Goal: Task Accomplishment & Management: Use online tool/utility

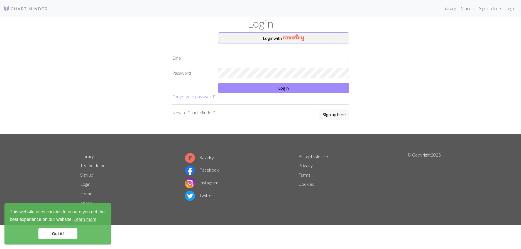
click at [242, 63] on form "Login with Email Password Login Forgot your password?" at bounding box center [260, 66] width 177 height 68
click at [244, 58] on input "text" at bounding box center [283, 58] width 131 height 11
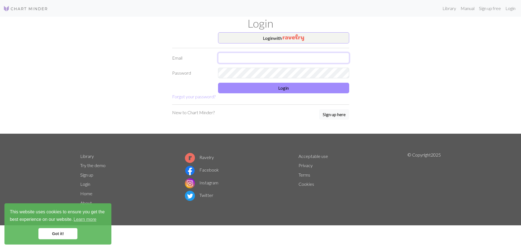
click at [244, 58] on input "text" at bounding box center [283, 58] width 131 height 11
type input "ㅓ"
type input "[EMAIL_ADDRESS][DOMAIN_NAME]"
click at [277, 90] on button "Login" at bounding box center [283, 88] width 131 height 11
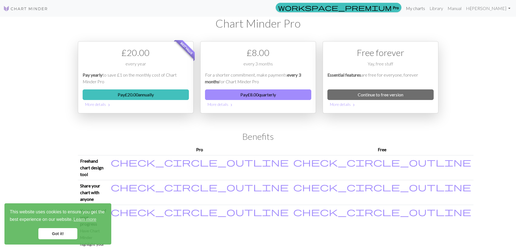
click at [428, 11] on link "My charts" at bounding box center [416, 8] width 24 height 11
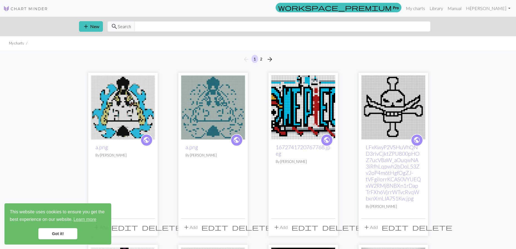
click at [241, 226] on span "delete" at bounding box center [252, 227] width 40 height 8
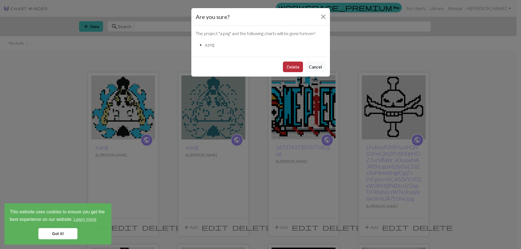
click at [297, 67] on button "Delete" at bounding box center [293, 67] width 20 height 11
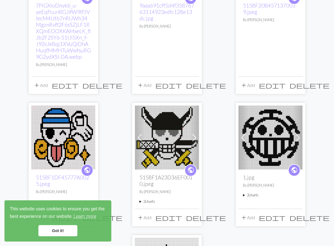
scroll to position [585, 0]
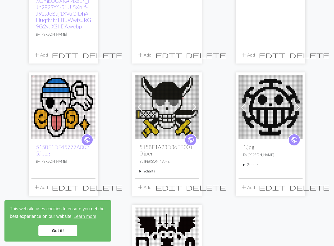
click at [165, 99] on img at bounding box center [167, 107] width 64 height 64
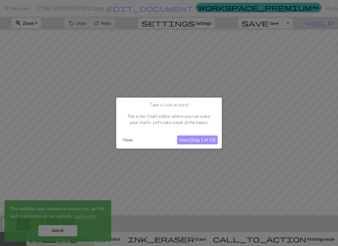
click at [125, 142] on button "Close" at bounding box center [128, 140] width 14 height 8
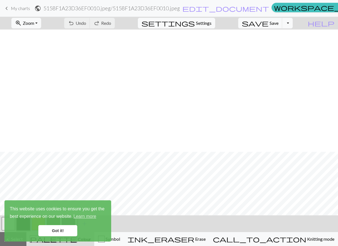
scroll to position [122, 0]
click at [235, 27] on div "zoom_in Zoom Zoom Fit all Fit width Fit height 50% 100% 150% 200% undo Undo Und…" at bounding box center [152, 23] width 305 height 13
click at [70, 232] on link "Got it!" at bounding box center [57, 230] width 39 height 11
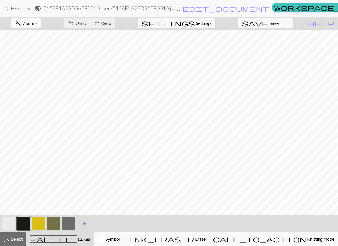
click at [86, 222] on span "add" at bounding box center [84, 224] width 7 height 8
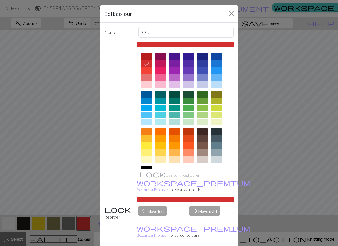
scroll to position [0, 0]
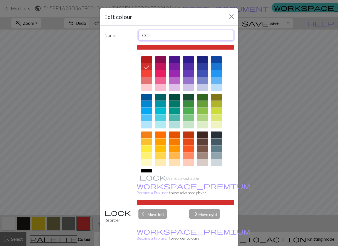
click at [157, 40] on input "CC5" at bounding box center [187, 35] width 96 height 11
click at [208, 210] on div "arrow_forward Move right" at bounding box center [211, 216] width 51 height 14
click at [208, 209] on div "arrow_forward Move right" at bounding box center [211, 216] width 51 height 14
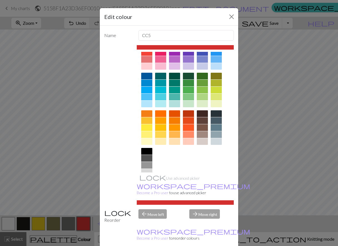
scroll to position [28, 0]
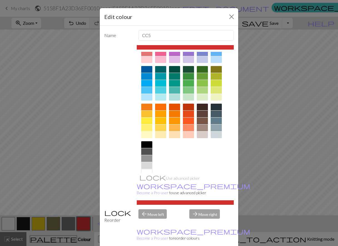
click at [146, 166] on div at bounding box center [146, 165] width 11 height 7
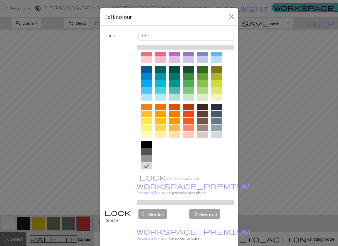
click at [203, 209] on div "arrow_forward Move right" at bounding box center [211, 216] width 51 height 14
click at [146, 162] on div at bounding box center [148, 165] width 9 height 7
click at [145, 154] on div at bounding box center [146, 151] width 11 height 7
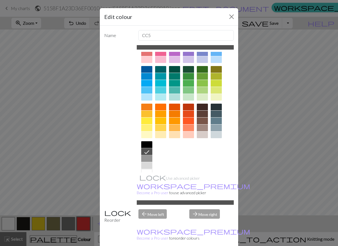
click at [145, 147] on div at bounding box center [146, 144] width 11 height 7
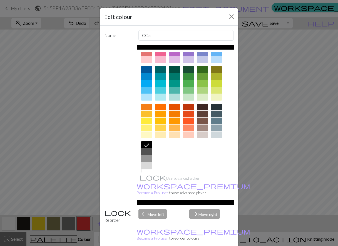
click at [145, 143] on icon at bounding box center [147, 145] width 7 height 7
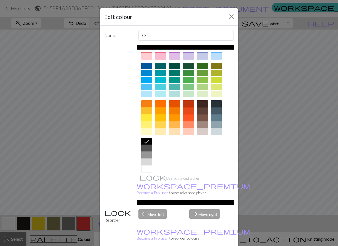
scroll to position [38, 0]
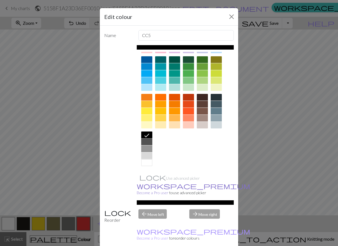
click at [151, 186] on link "workspace_premium Become a Pro user" at bounding box center [194, 188] width 114 height 11
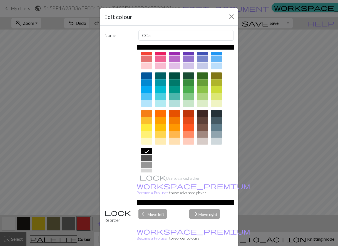
scroll to position [0, 0]
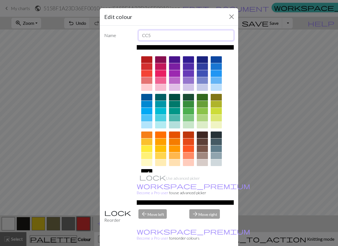
click at [154, 39] on input "CC5" at bounding box center [187, 35] width 96 height 11
click at [227, 17] on button "Close" at bounding box center [231, 16] width 9 height 9
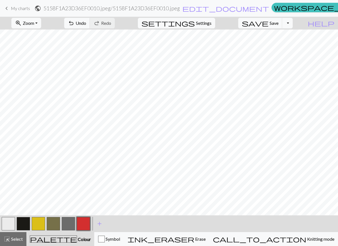
click at [5, 221] on button "button" at bounding box center [8, 223] width 13 height 13
click at [115, 240] on div "Symbol" at bounding box center [109, 238] width 23 height 7
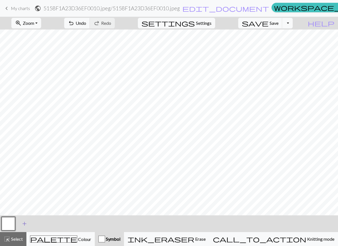
click at [22, 224] on span "add" at bounding box center [24, 224] width 7 height 8
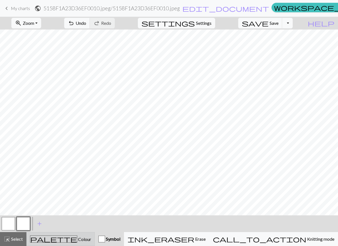
click at [72, 235] on div "palette Colour Colour" at bounding box center [60, 238] width 61 height 7
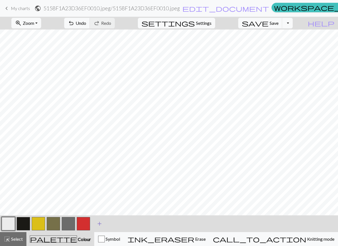
click at [99, 225] on span "add" at bounding box center [99, 224] width 7 height 8
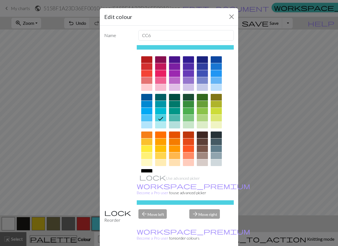
click at [212, 79] on div at bounding box center [216, 80] width 11 height 7
click at [215, 73] on div at bounding box center [216, 73] width 11 height 7
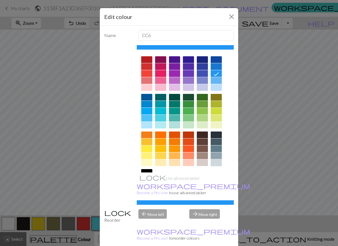
click at [211, 163] on div at bounding box center [216, 162] width 11 height 7
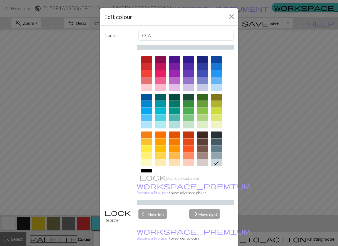
click at [212, 87] on div at bounding box center [216, 87] width 11 height 7
click at [213, 76] on div at bounding box center [216, 73] width 11 height 7
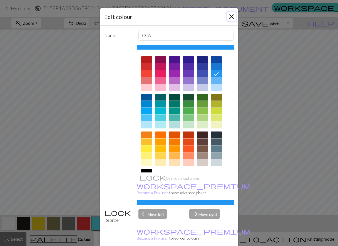
click at [231, 17] on button "Close" at bounding box center [231, 16] width 9 height 9
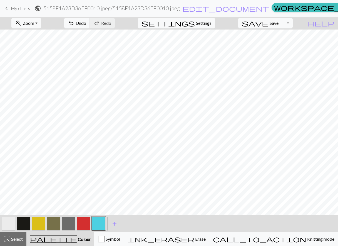
click at [98, 224] on button "button" at bounding box center [98, 223] width 13 height 13
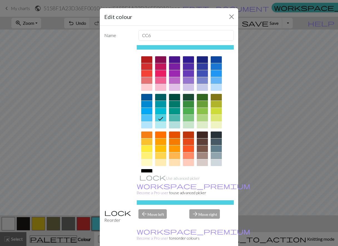
click at [147, 67] on div at bounding box center [146, 66] width 11 height 7
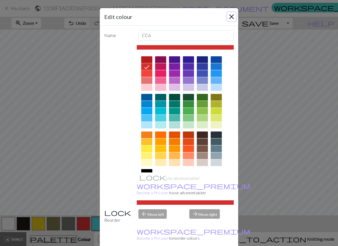
click at [229, 20] on button "Close" at bounding box center [231, 16] width 9 height 9
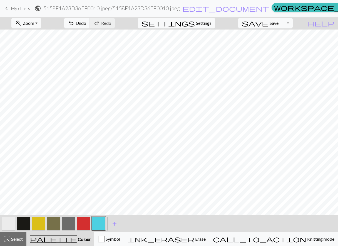
click at [70, 241] on div "palette Colour Colour" at bounding box center [60, 238] width 61 height 7
click at [69, 219] on button "button" at bounding box center [68, 223] width 13 height 13
click at [86, 24] on span "Undo" at bounding box center [81, 22] width 11 height 5
click at [10, 226] on button "button" at bounding box center [8, 223] width 13 height 13
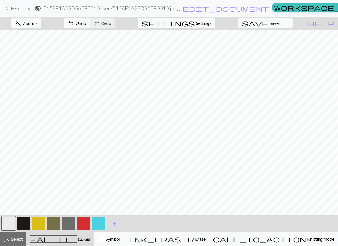
click at [69, 222] on button "button" at bounding box center [68, 223] width 13 height 13
click at [53, 227] on button "button" at bounding box center [53, 223] width 13 height 13
click at [16, 225] on div at bounding box center [8, 223] width 15 height 15
click at [11, 225] on button "button" at bounding box center [8, 223] width 13 height 13
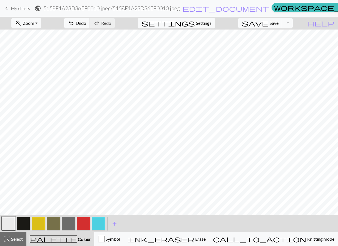
click at [52, 224] on button "button" at bounding box center [53, 223] width 13 height 13
click at [9, 227] on button "button" at bounding box center [8, 223] width 13 height 13
click at [269, 22] on span "save" at bounding box center [255, 23] width 27 height 8
